Goal: Navigation & Orientation: Understand site structure

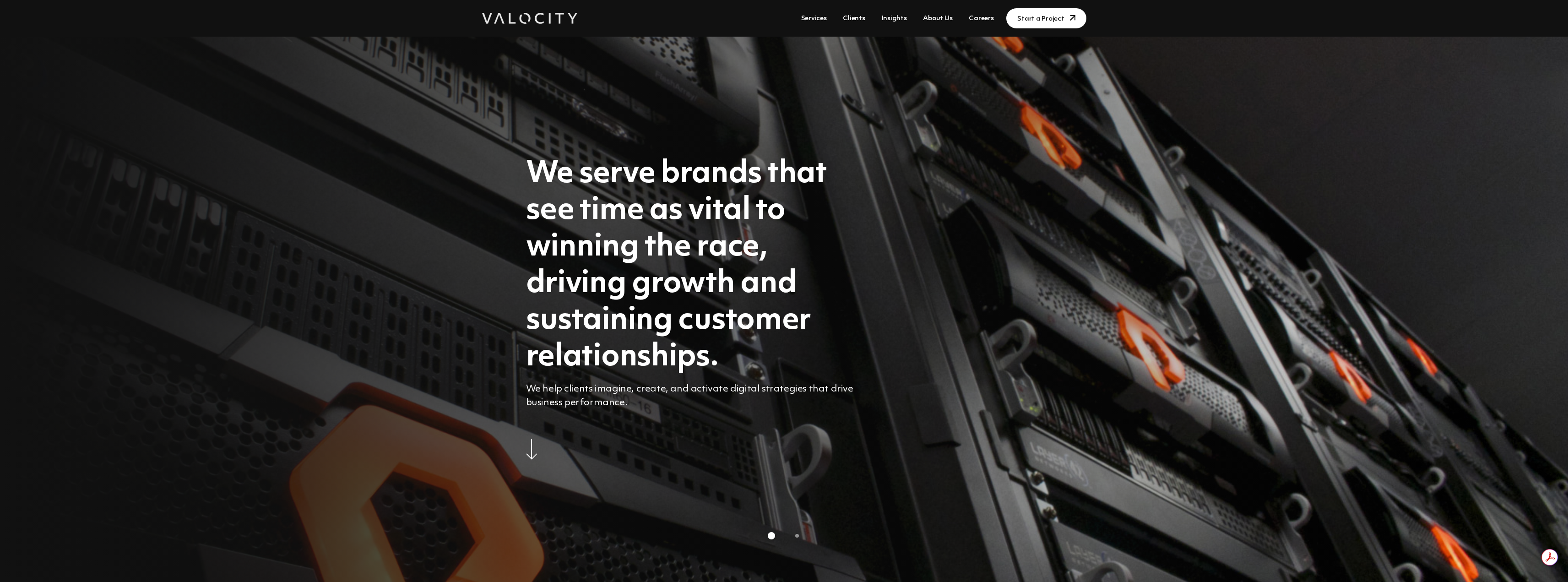
click at [855, 20] on link "Clients" at bounding box center [853, 18] width 29 height 17
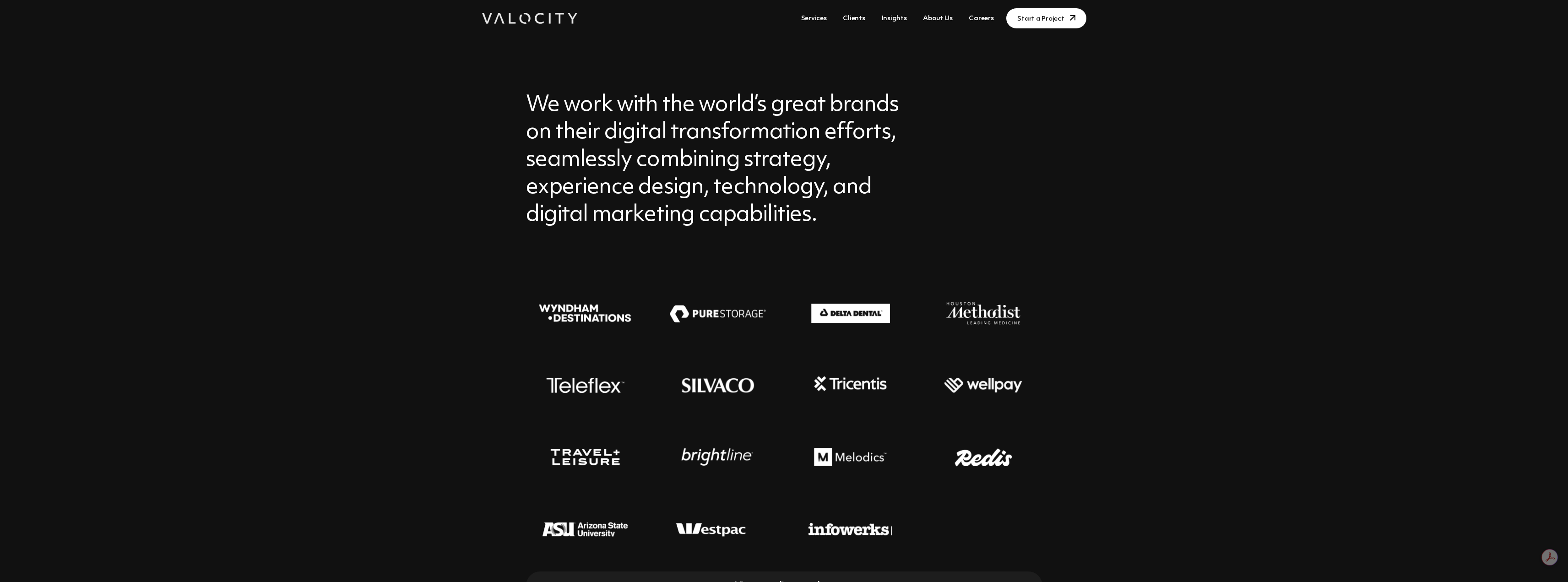
click at [938, 17] on link "About Us" at bounding box center [937, 18] width 36 height 17
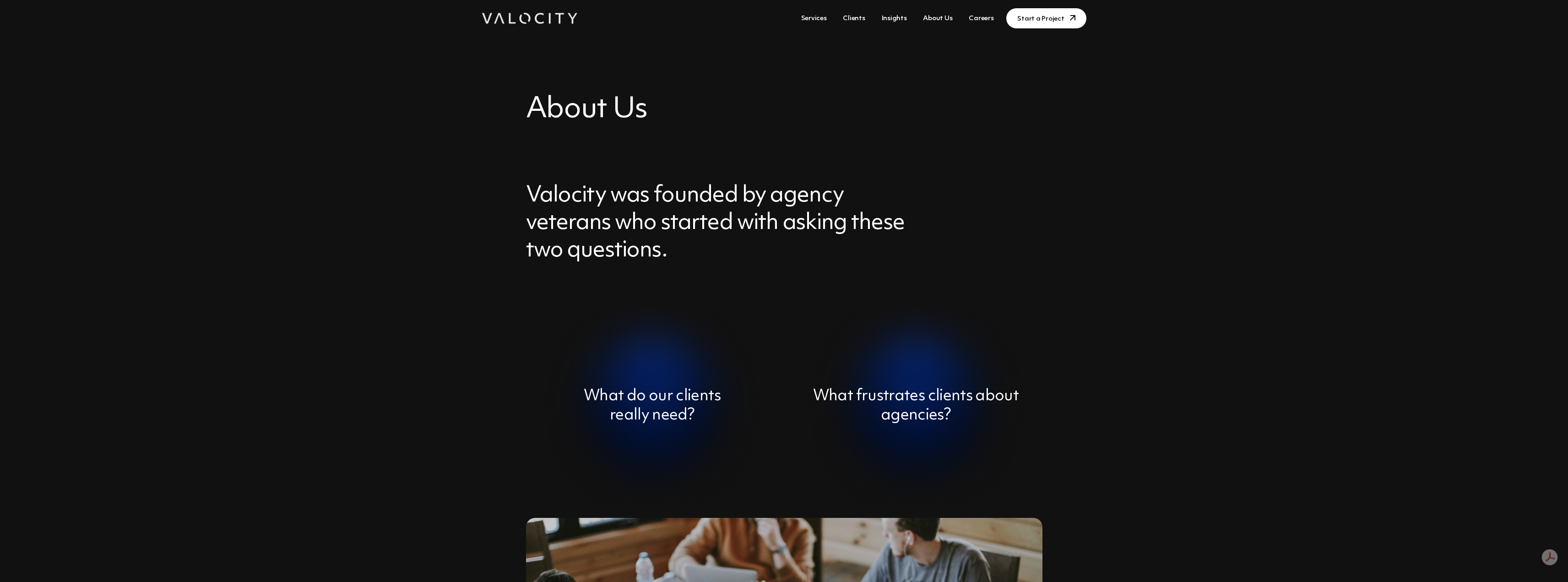
click at [899, 17] on link "Insights" at bounding box center [894, 18] width 33 height 17
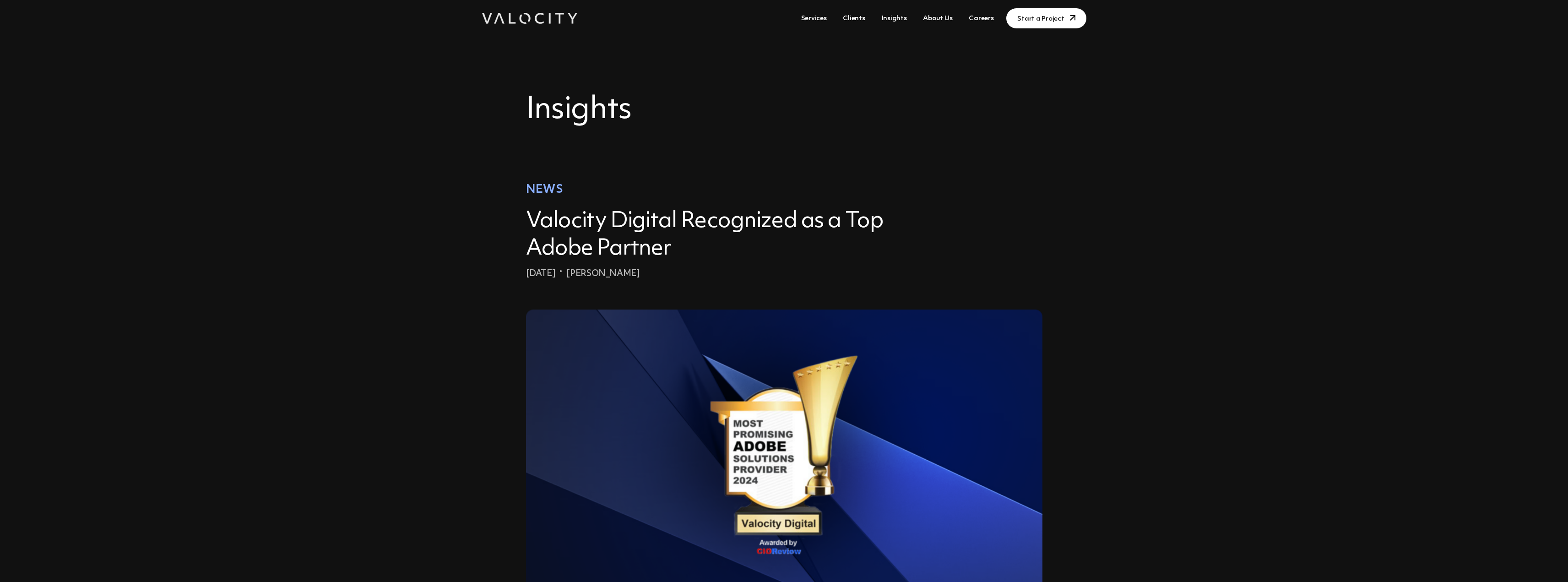
click at [827, 18] on link "Services" at bounding box center [814, 18] width 33 height 17
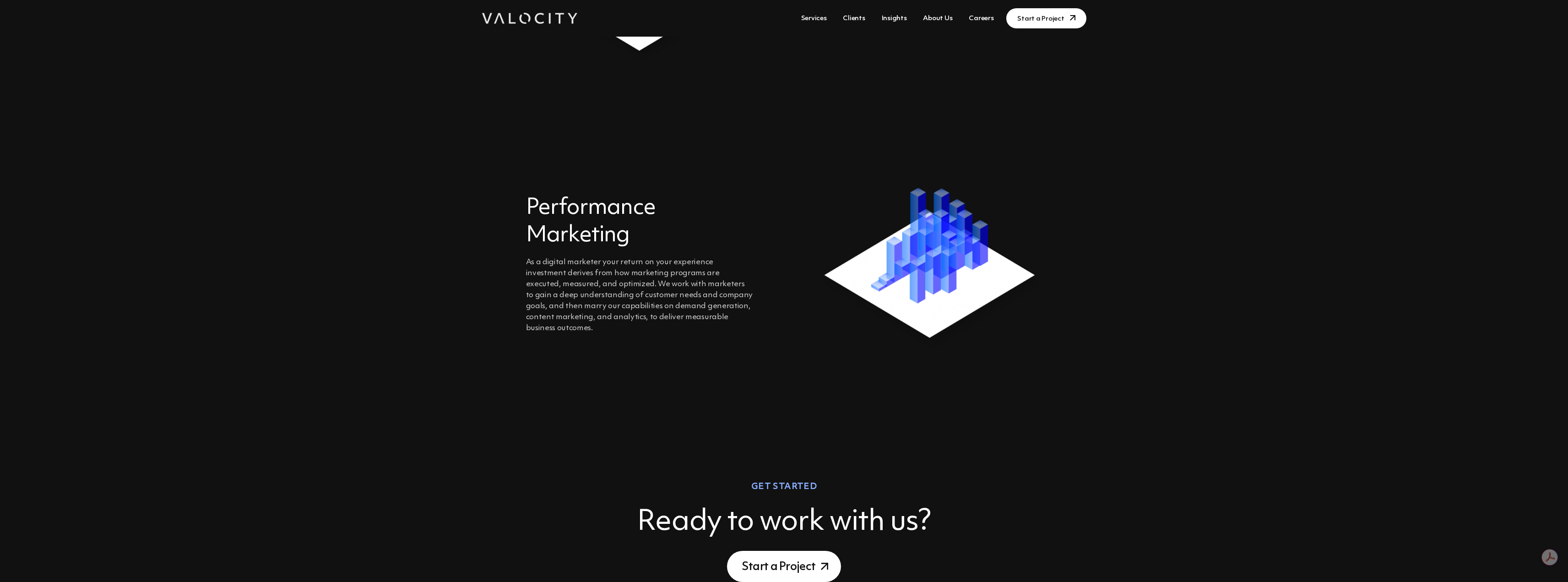
scroll to position [732, 0]
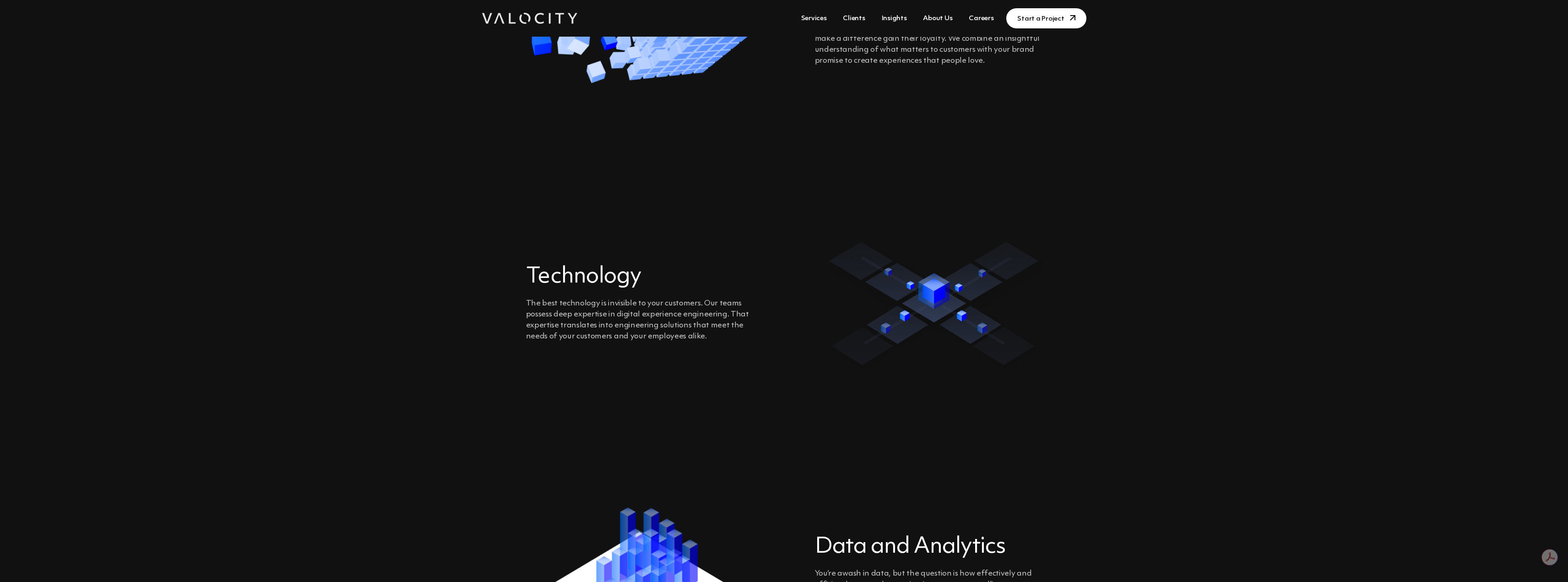
click at [863, 18] on link "Clients" at bounding box center [853, 18] width 29 height 17
